Goal: Task Accomplishment & Management: Complete application form

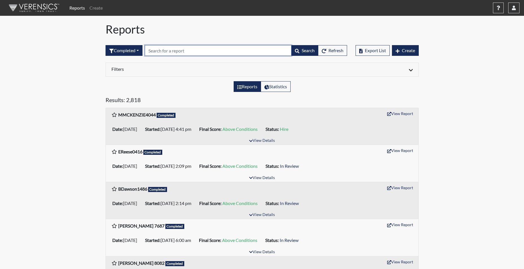
click at [158, 49] on input "text" at bounding box center [218, 50] width 147 height 11
type input "6650"
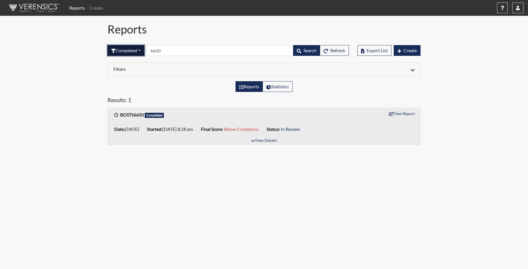
click at [128, 49] on button "Completed" at bounding box center [125, 50] width 37 height 11
click at [132, 80] on button "Sent by email" at bounding box center [130, 81] width 45 height 9
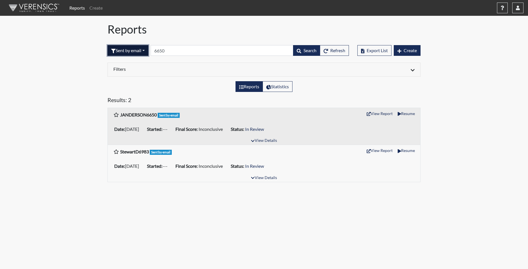
click at [132, 49] on button "Sent by email" at bounding box center [127, 50] width 41 height 11
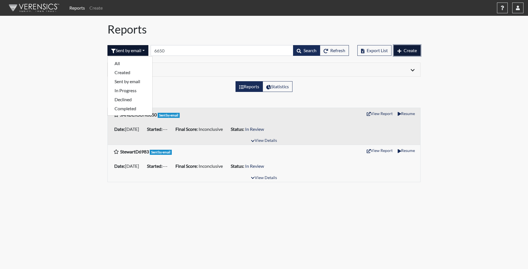
click at [409, 52] on span "Create" at bounding box center [410, 50] width 13 height 5
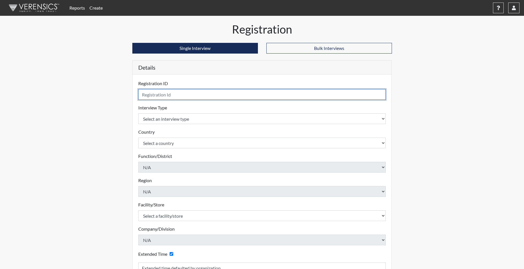
click at [170, 96] on input "text" at bounding box center [262, 94] width 248 height 11
type input "janderson6650"
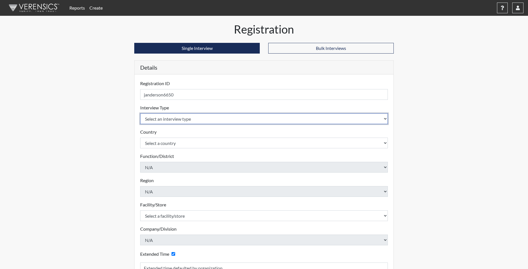
click at [162, 114] on body "Reports Create Help Center × Verensics Best Practices How to successfully use t…" at bounding box center [264, 134] width 528 height 269
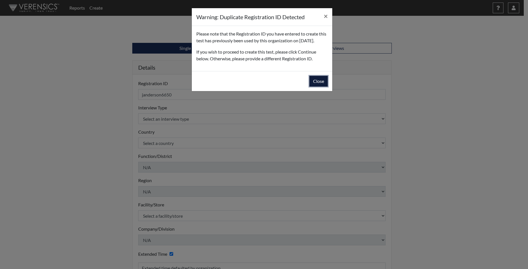
click at [322, 87] on button "Close" at bounding box center [318, 81] width 18 height 11
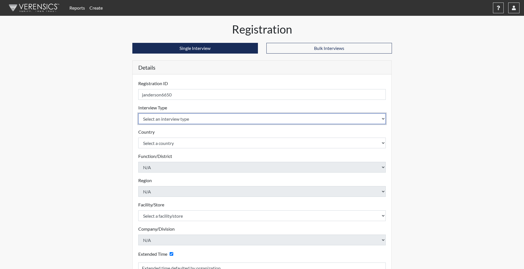
click at [177, 119] on select "Select an interview type Corrections Pre-Employment" at bounding box center [262, 118] width 248 height 11
click at [177, 118] on select "Select an interview type Corrections Pre-Employment" at bounding box center [262, 118] width 248 height 11
click at [174, 120] on select "Select an interview type Corrections Pre-Employment" at bounding box center [262, 118] width 248 height 11
select select "ff733e93-e1bf-11ea-9c9f-0eff0cf7eb8f"
click at [138, 113] on select "Select an interview type Corrections Pre-Employment" at bounding box center [262, 118] width 248 height 11
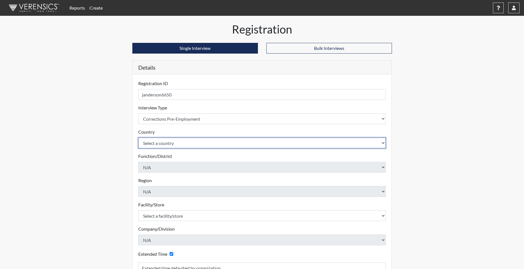
click at [166, 142] on select "Select a country [GEOGRAPHIC_DATA] [GEOGRAPHIC_DATA]" at bounding box center [262, 143] width 248 height 11
select select "united-states-of-[GEOGRAPHIC_DATA]"
click at [138, 138] on select "Select a country [GEOGRAPHIC_DATA] [GEOGRAPHIC_DATA]" at bounding box center [262, 143] width 248 height 11
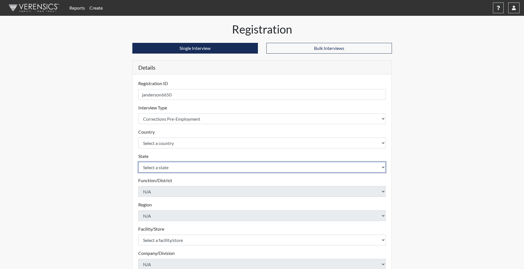
click at [159, 169] on select "Select a state [US_STATE] [US_STATE] [US_STATE] [US_STATE] [US_STATE] [US_STATE…" at bounding box center [262, 167] width 248 height 11
select select "SC"
click at [138, 162] on select "Select a state [US_STATE] [US_STATE] [US_STATE] [US_STATE] [US_STATE] [US_STATE…" at bounding box center [262, 167] width 248 height 11
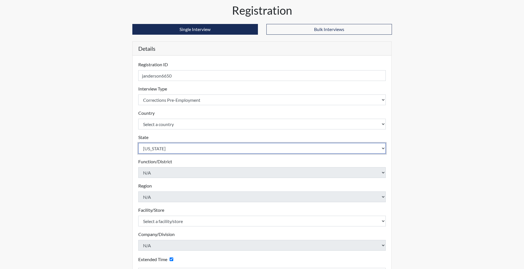
scroll to position [88, 0]
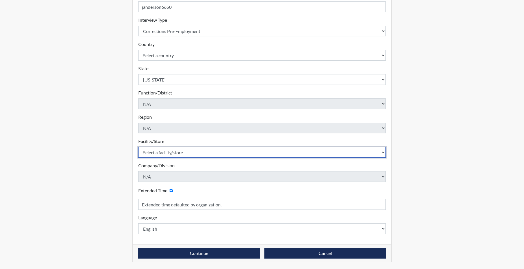
click at [164, 155] on select "Select a facility/store [GEOGRAPHIC_DATA] CI Broad River CI [PERSON_NAME] CI Di…" at bounding box center [262, 152] width 248 height 11
select select "68c6484d-7045-44f4-9706-2efe83c0aede"
click at [138, 147] on select "Select a facility/store [GEOGRAPHIC_DATA] CI Broad River CI [PERSON_NAME] CI Di…" at bounding box center [262, 152] width 248 height 11
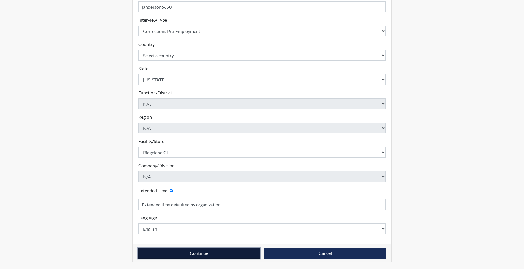
click at [182, 254] on button "Continue" at bounding box center [199, 253] width 122 height 11
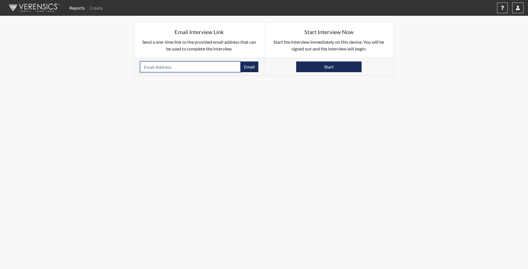
click at [176, 71] on input "email" at bounding box center [190, 66] width 100 height 11
paste input "[EMAIL_ADDRESS][DOMAIN_NAME]"
type input "[EMAIL_ADDRESS][DOMAIN_NAME]"
click at [254, 67] on button "Email" at bounding box center [249, 66] width 18 height 11
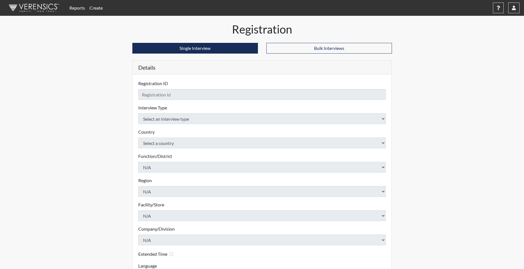
checkbox input "true"
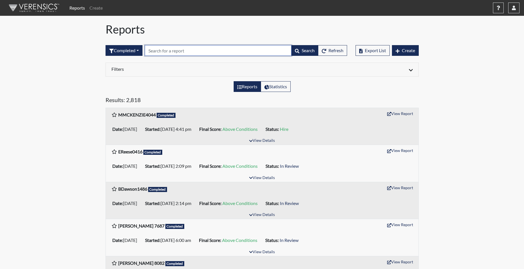
click at [159, 51] on input "text" at bounding box center [218, 50] width 147 height 11
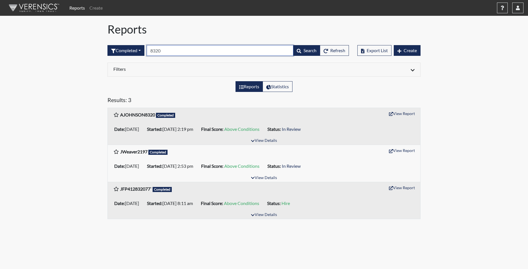
type input "8320"
